Goal: Task Accomplishment & Management: Manage account settings

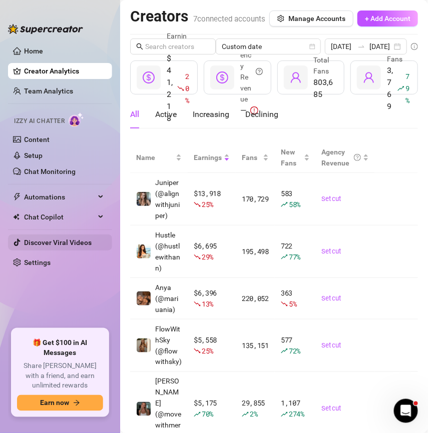
scroll to position [23, 0]
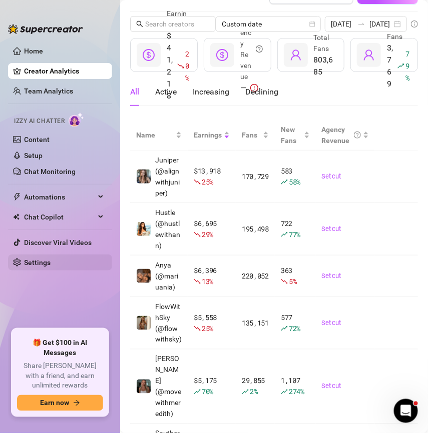
click at [50, 262] on link "Settings" at bounding box center [37, 263] width 27 height 8
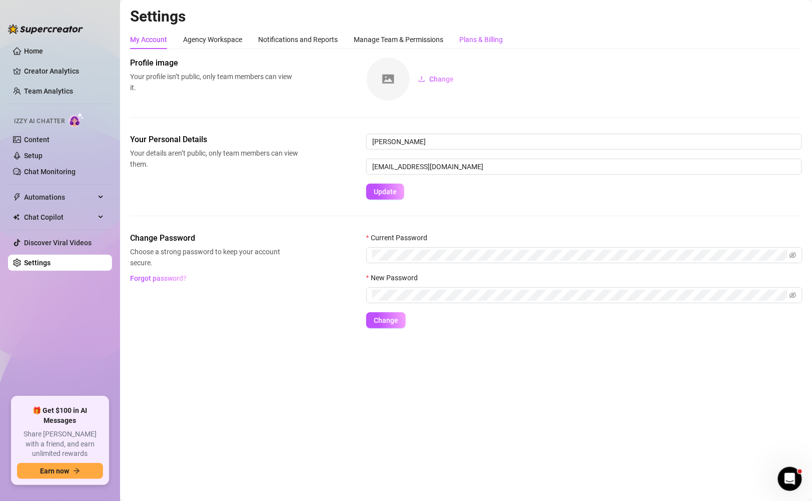
click at [427, 39] on div "Plans & Billing" at bounding box center [481, 39] width 44 height 11
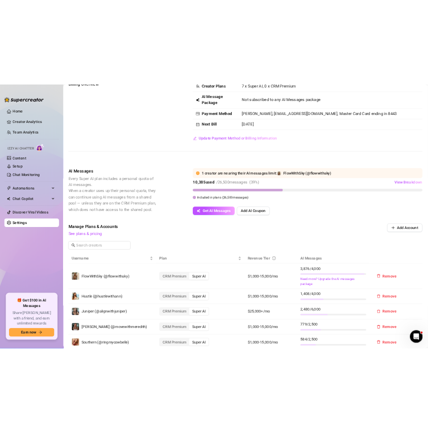
scroll to position [73, 0]
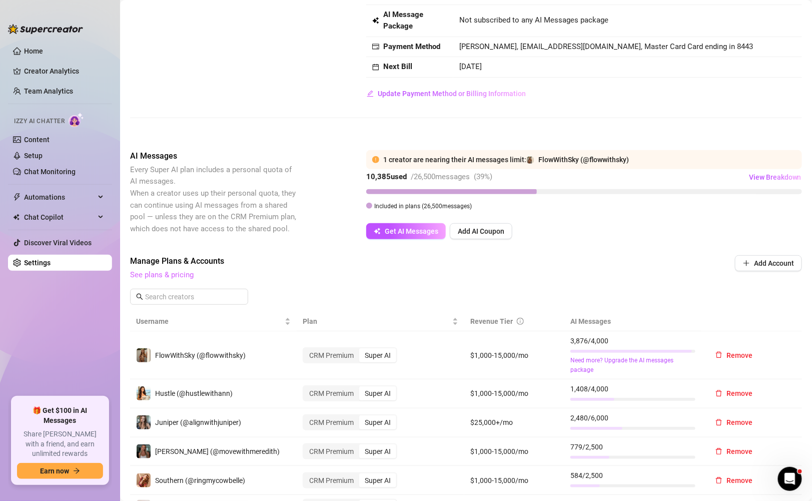
click at [183, 270] on link "See plans & pricing" at bounding box center [162, 274] width 64 height 9
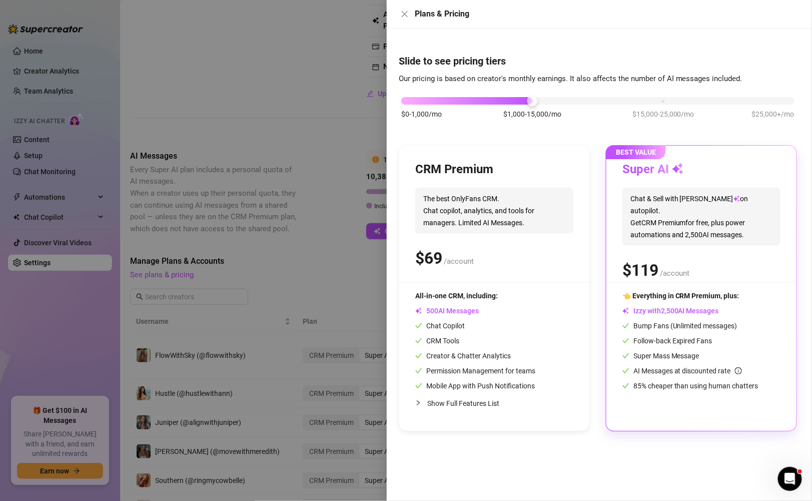
click at [267, 95] on div at bounding box center [406, 250] width 812 height 501
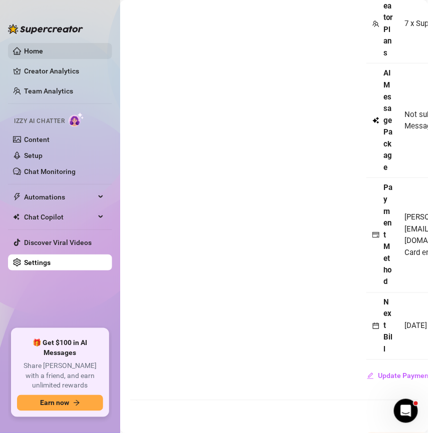
click at [24, 47] on link "Home" at bounding box center [33, 51] width 19 height 8
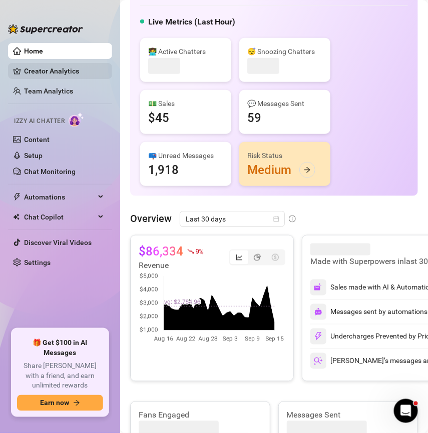
click at [76, 68] on link "Creator Analytics" at bounding box center [64, 71] width 80 height 16
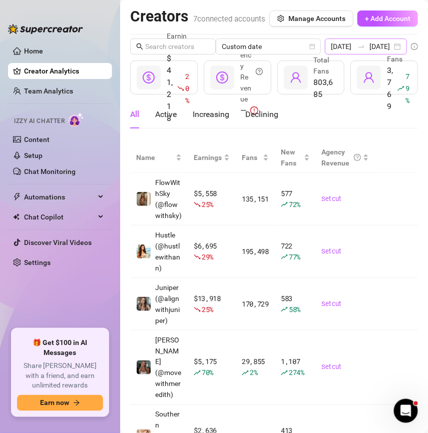
click at [358, 51] on div at bounding box center [361, 47] width 16 height 8
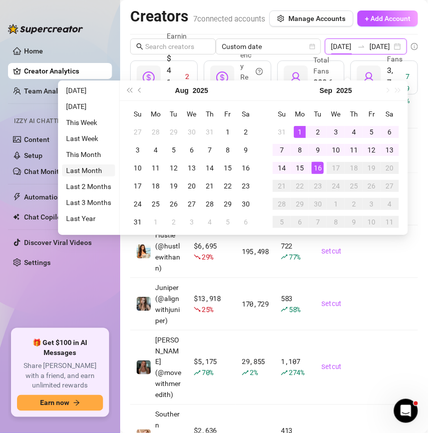
type input "[DATE]"
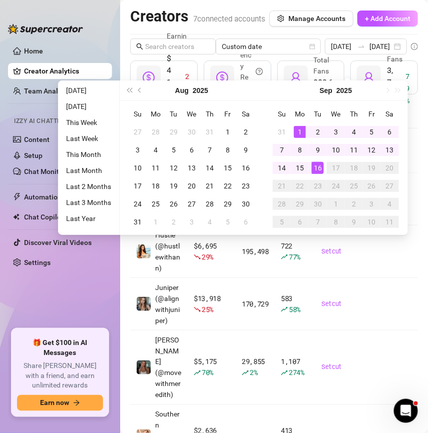
click at [61, 302] on ul "Home Creator Analytics Team Analytics Izzy AI Chatter Content Setup Chat Monito…" at bounding box center [60, 182] width 104 height 286
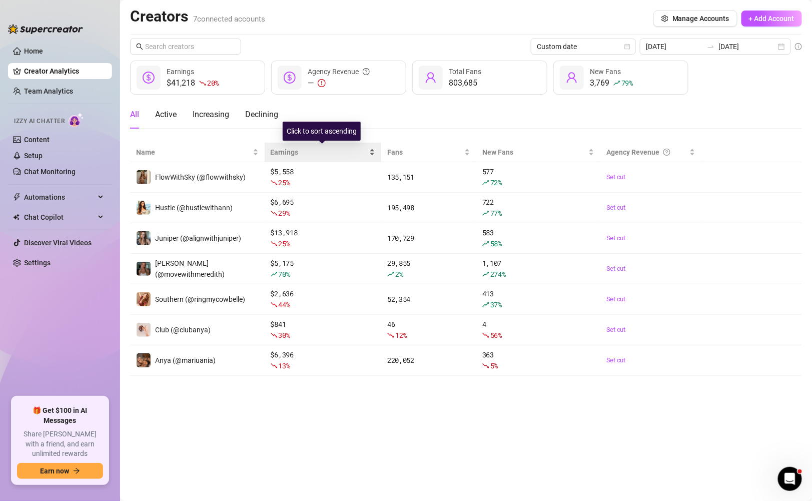
click at [373, 155] on div "Earnings" at bounding box center [323, 152] width 105 height 11
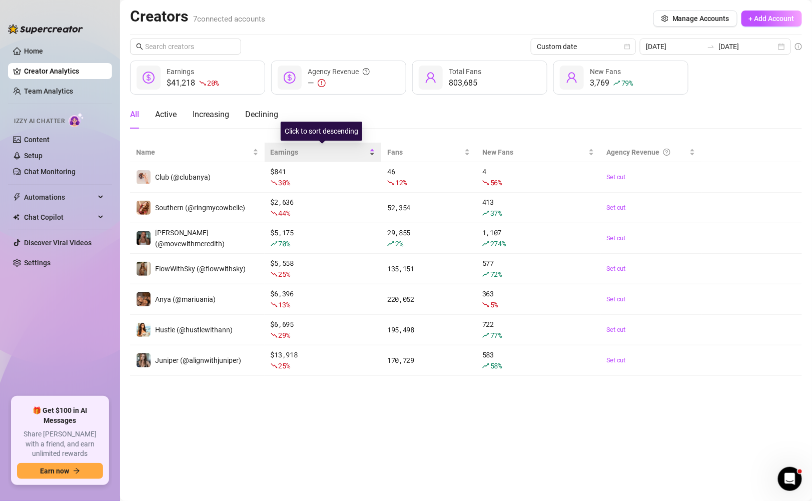
click at [373, 155] on div "Earnings" at bounding box center [323, 152] width 105 height 11
